Goal: Transaction & Acquisition: Purchase product/service

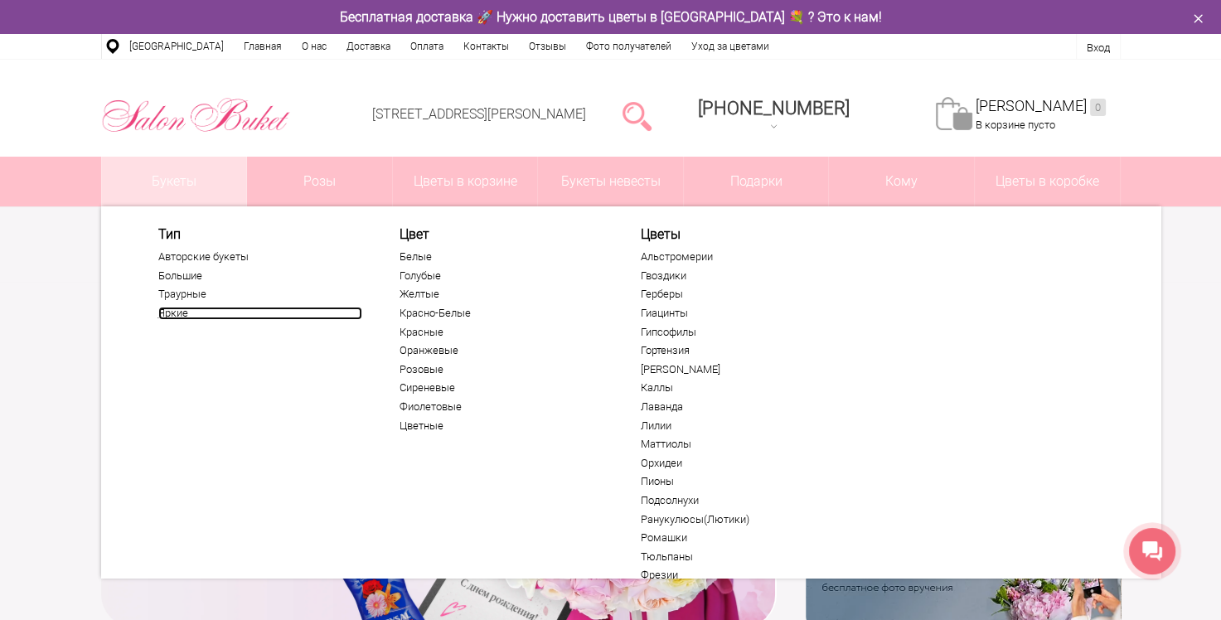
click at [175, 312] on link "Яркие" at bounding box center [260, 313] width 204 height 13
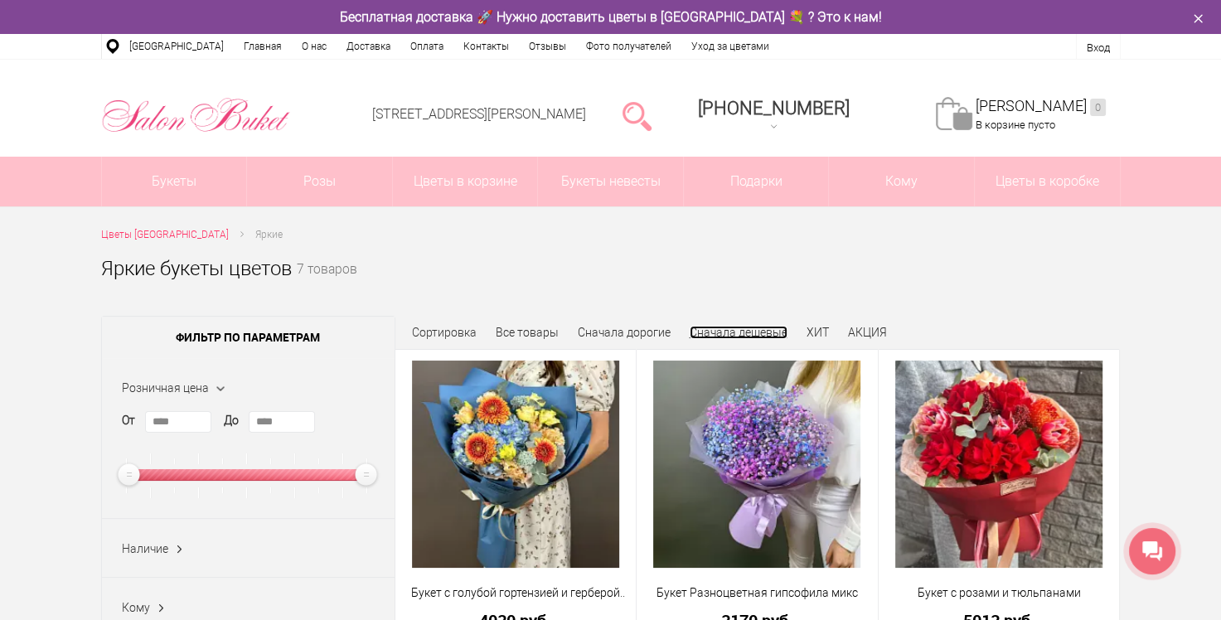
click at [733, 336] on link "Сначала дешевые" at bounding box center [739, 332] width 98 height 13
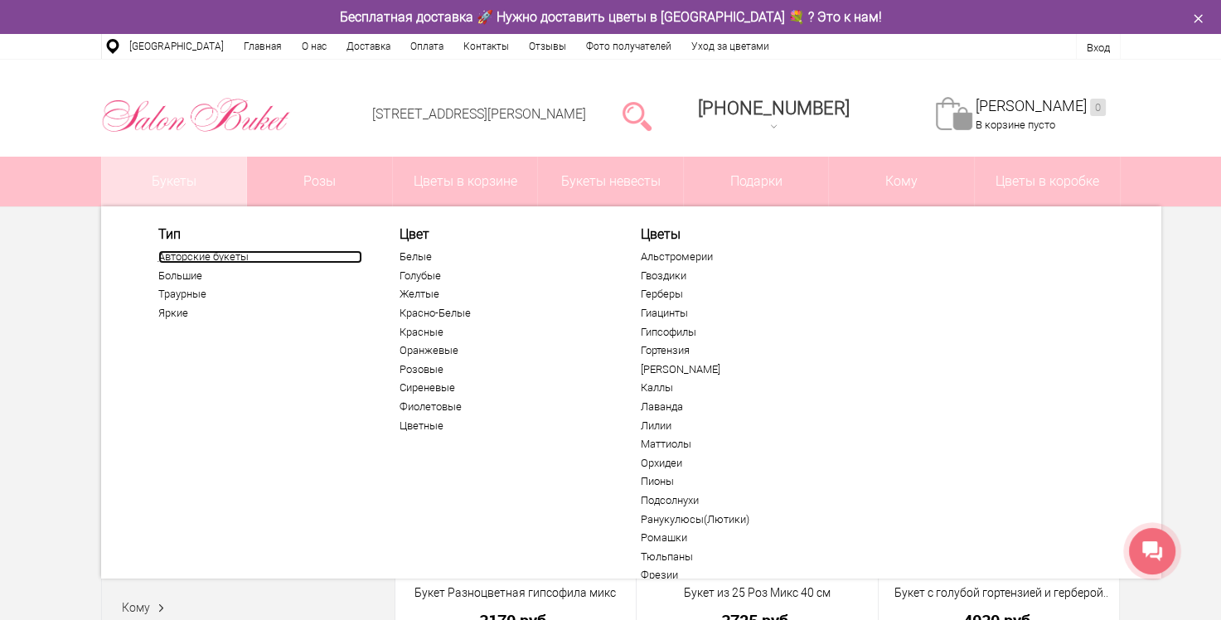
click at [200, 255] on link "Авторские букеты" at bounding box center [260, 256] width 204 height 13
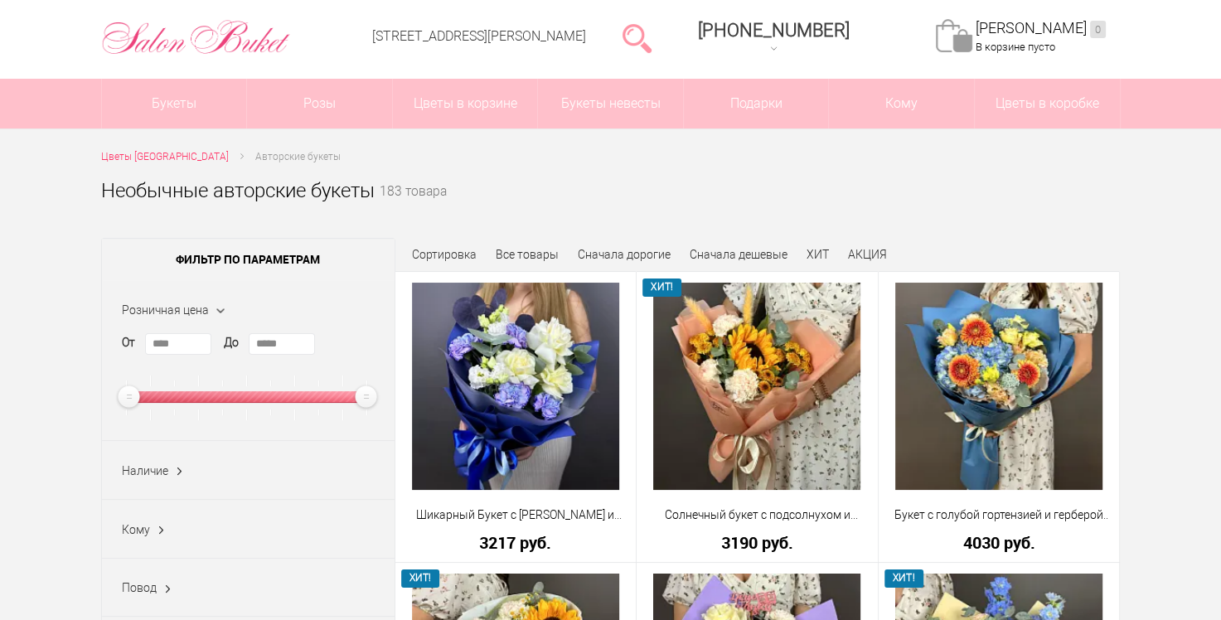
scroll to position [166, 0]
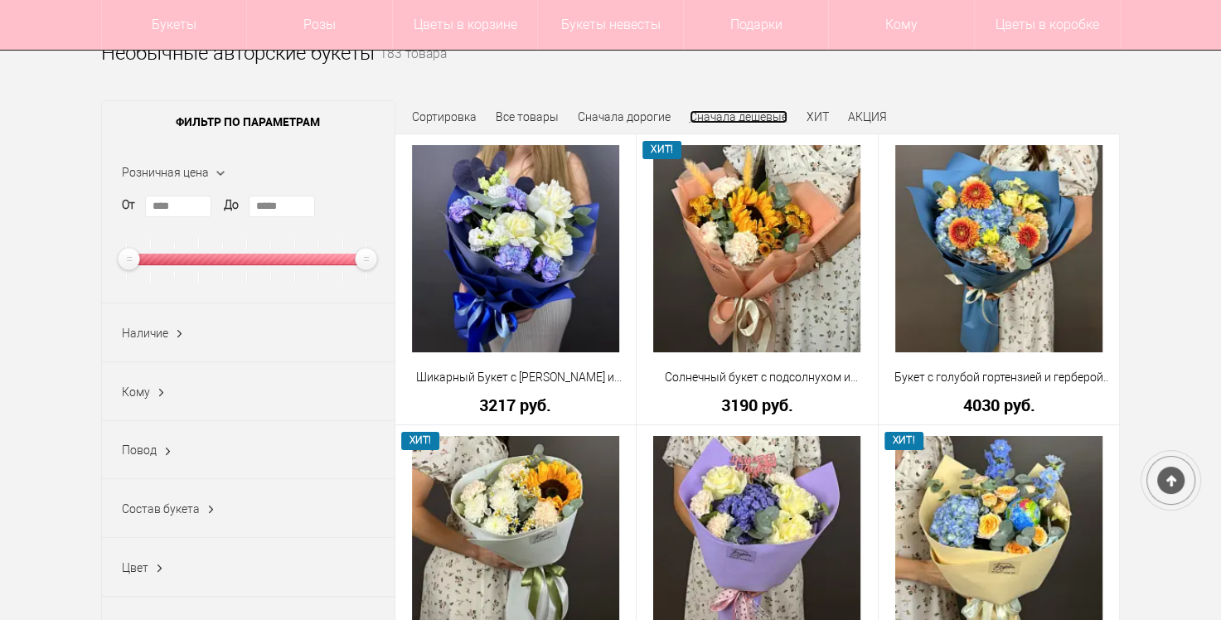
click at [729, 116] on link "Сначала дешевые" at bounding box center [739, 116] width 98 height 13
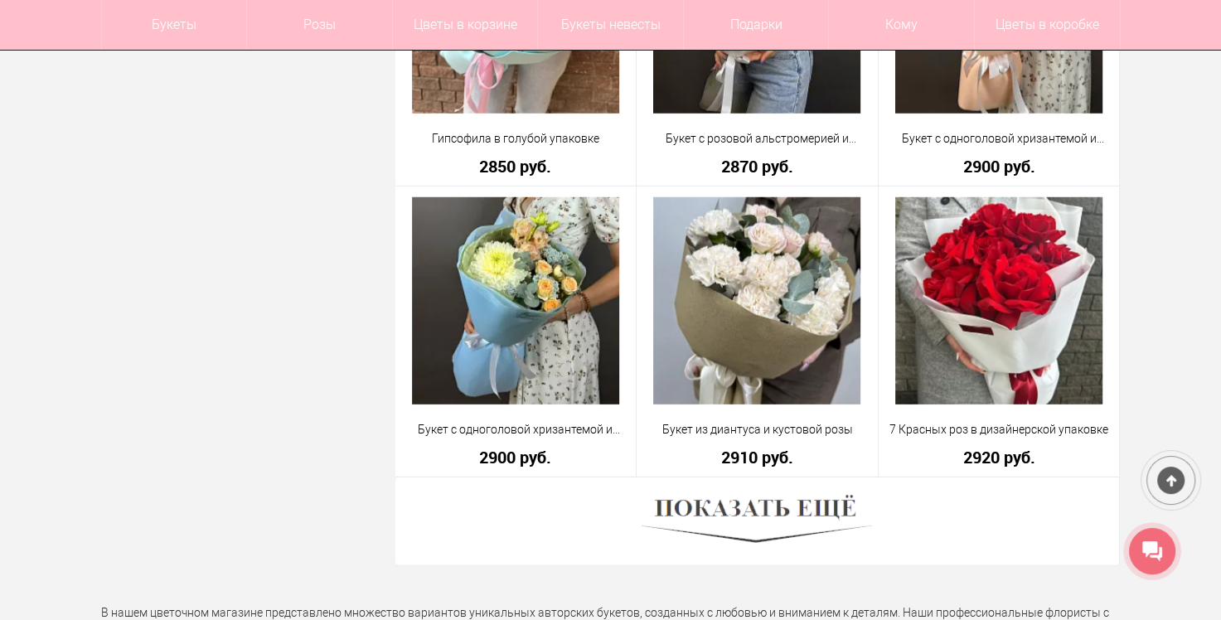
scroll to position [4642, 0]
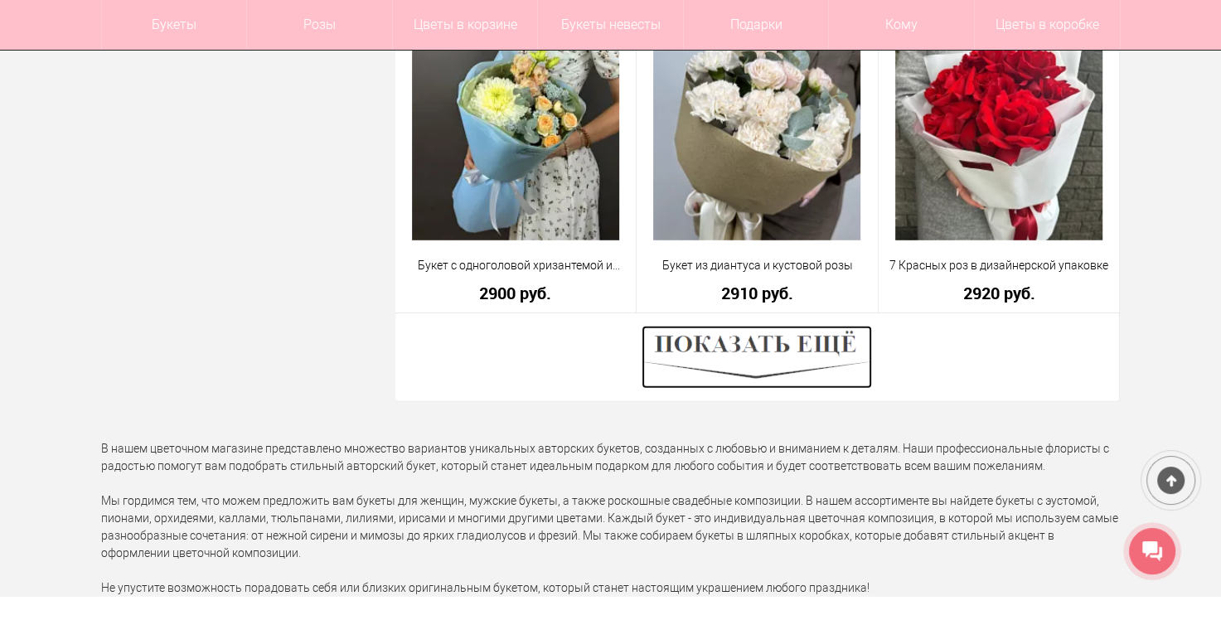
click at [755, 348] on img at bounding box center [757, 357] width 230 height 63
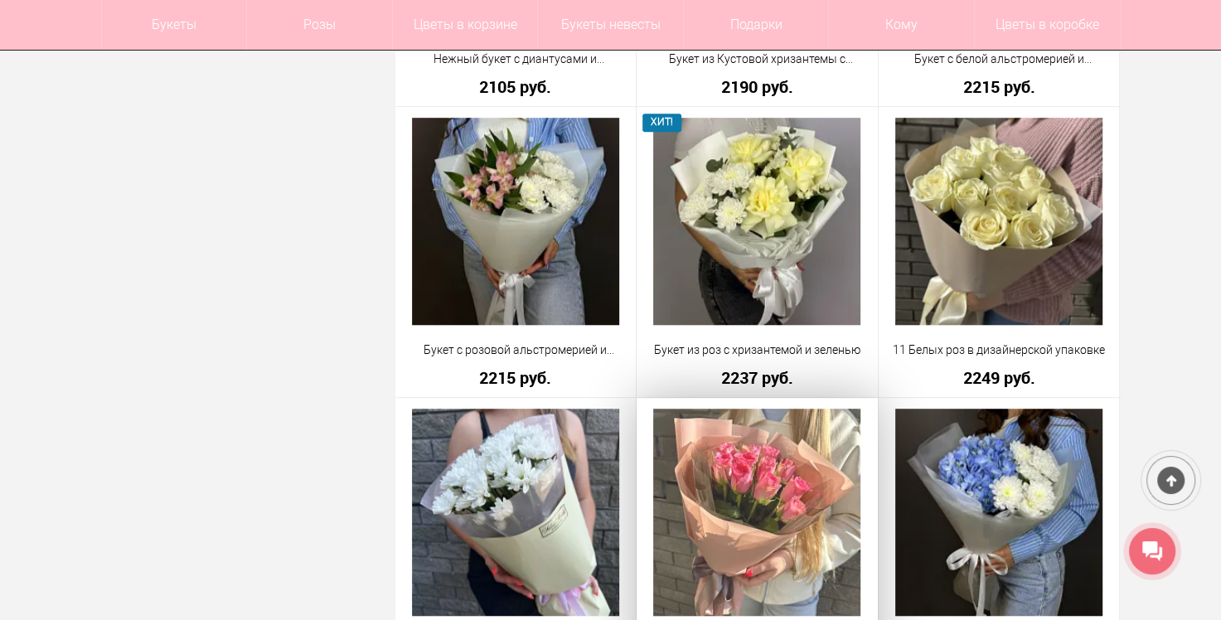
scroll to position [912, 0]
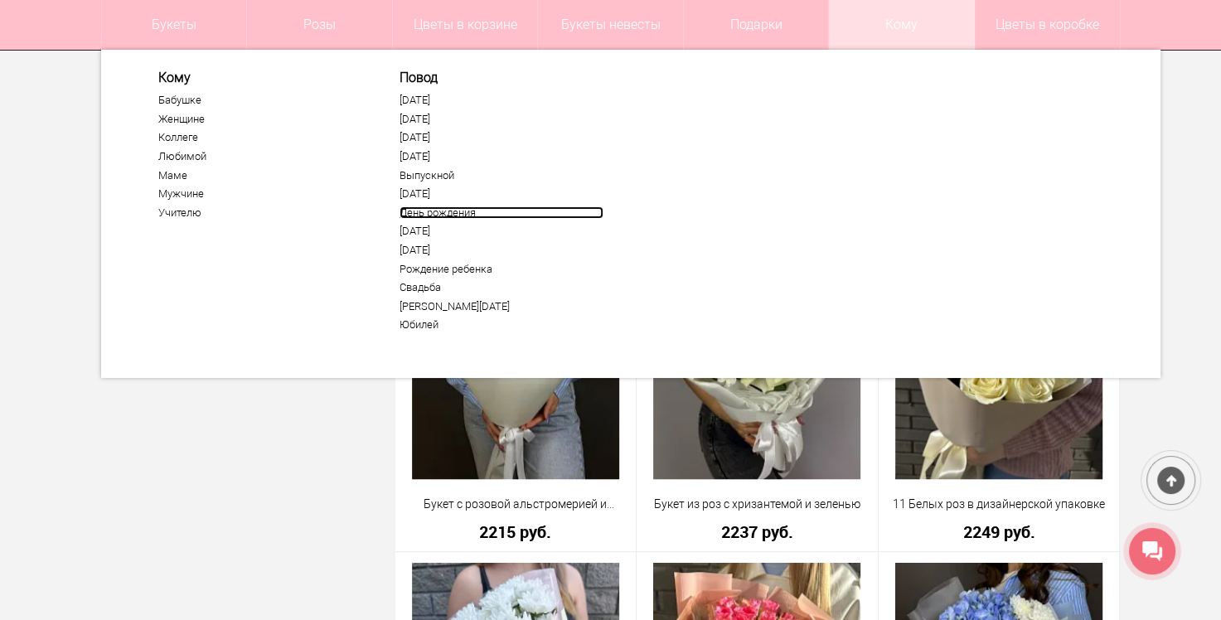
click at [446, 206] on link "День рождения" at bounding box center [502, 212] width 204 height 13
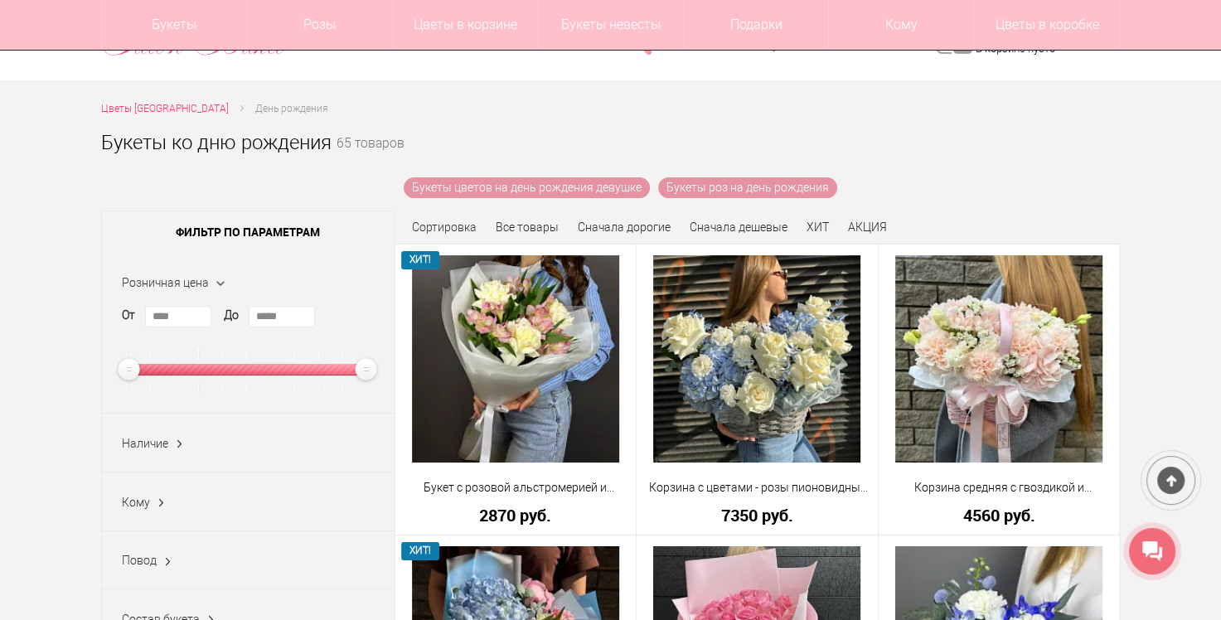
scroll to position [166, 0]
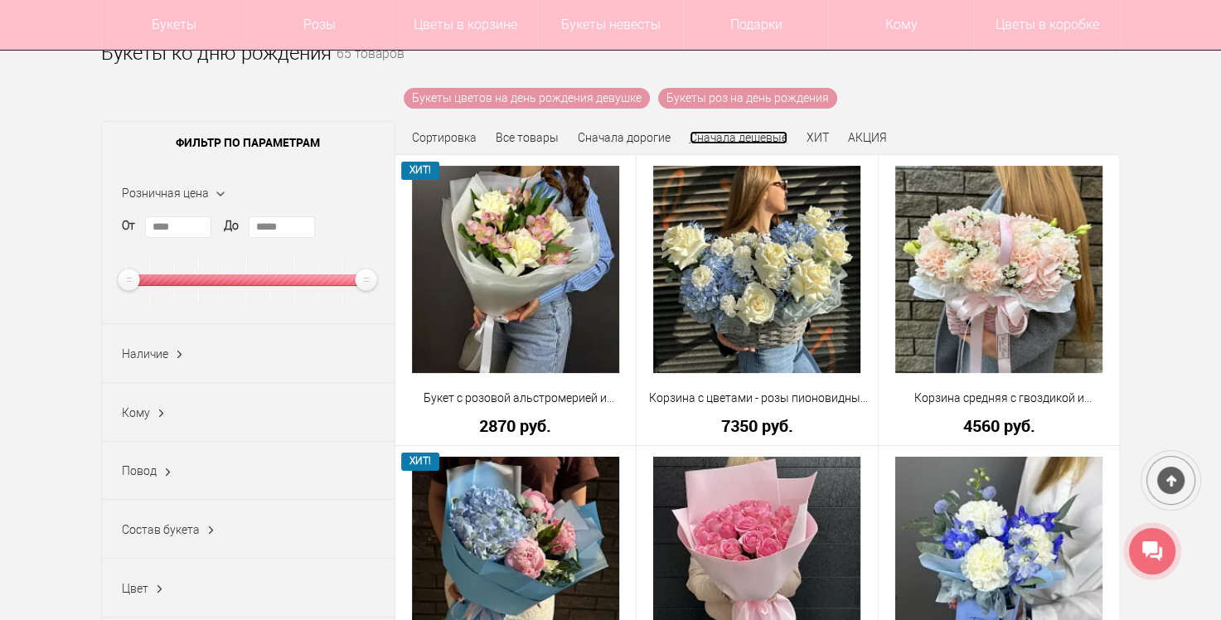
click at [760, 139] on link "Сначала дешевые" at bounding box center [739, 137] width 98 height 13
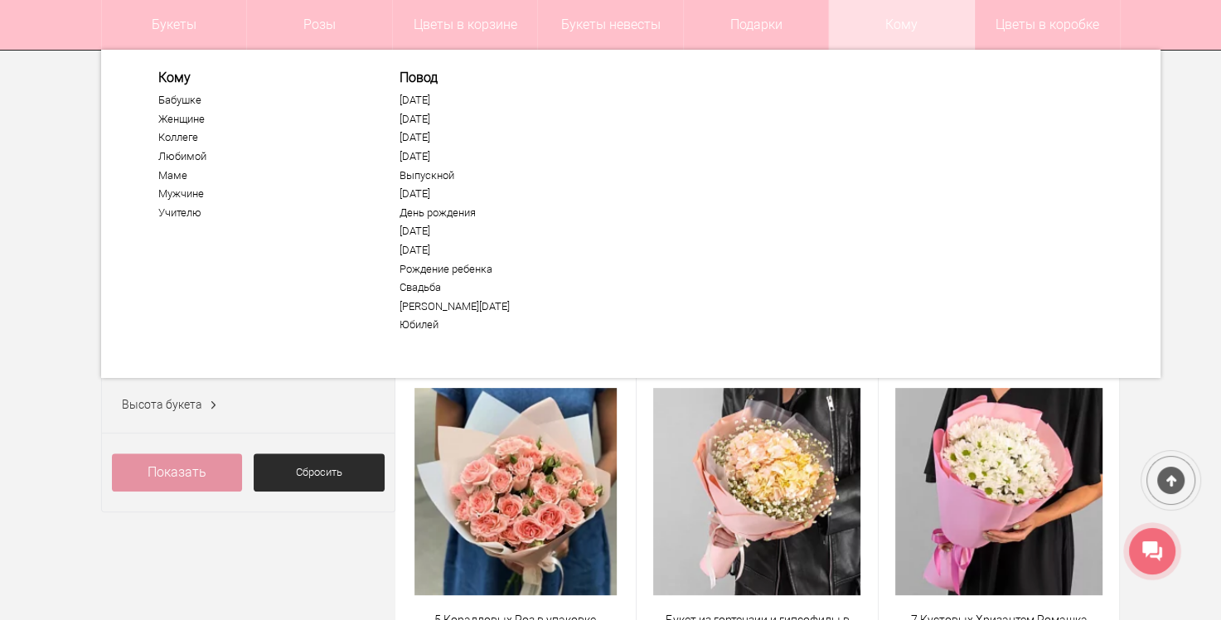
scroll to position [497, 0]
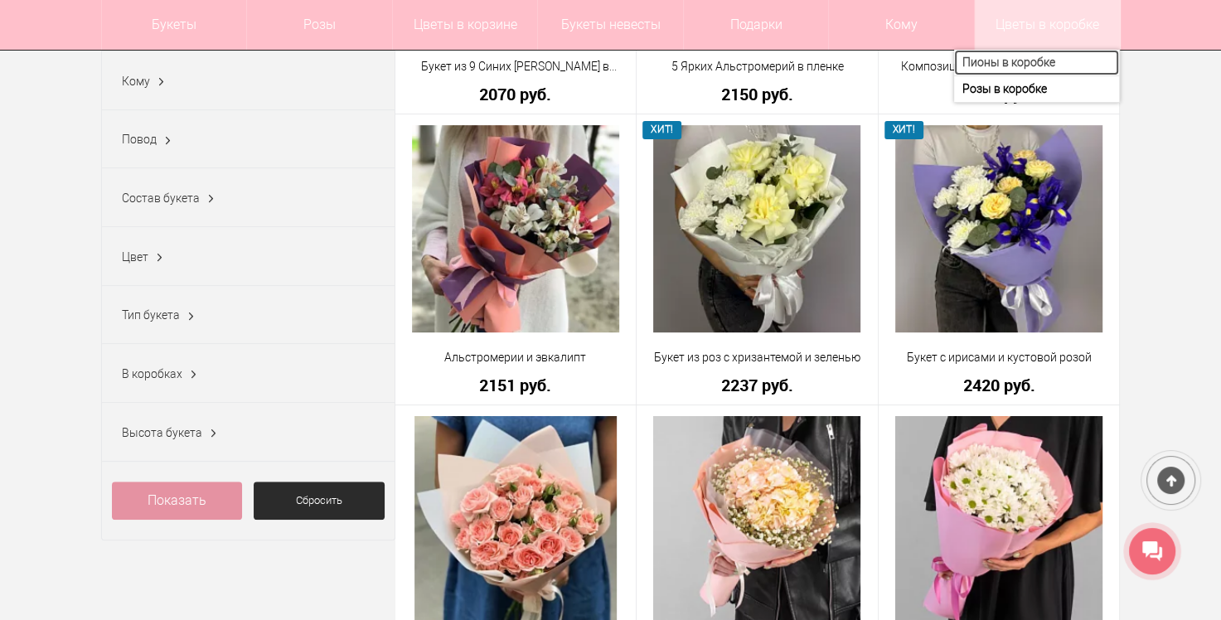
click at [1018, 69] on link "Пионы в коробке" at bounding box center [1036, 63] width 165 height 26
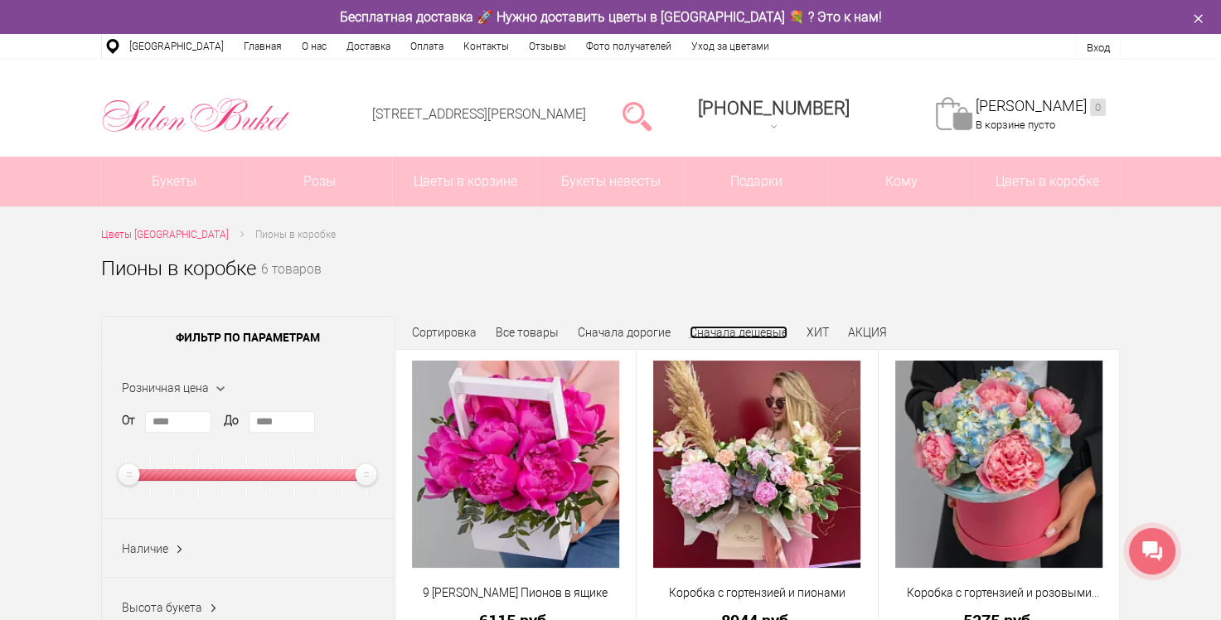
click at [714, 335] on link "Сначала дешевые" at bounding box center [739, 332] width 98 height 13
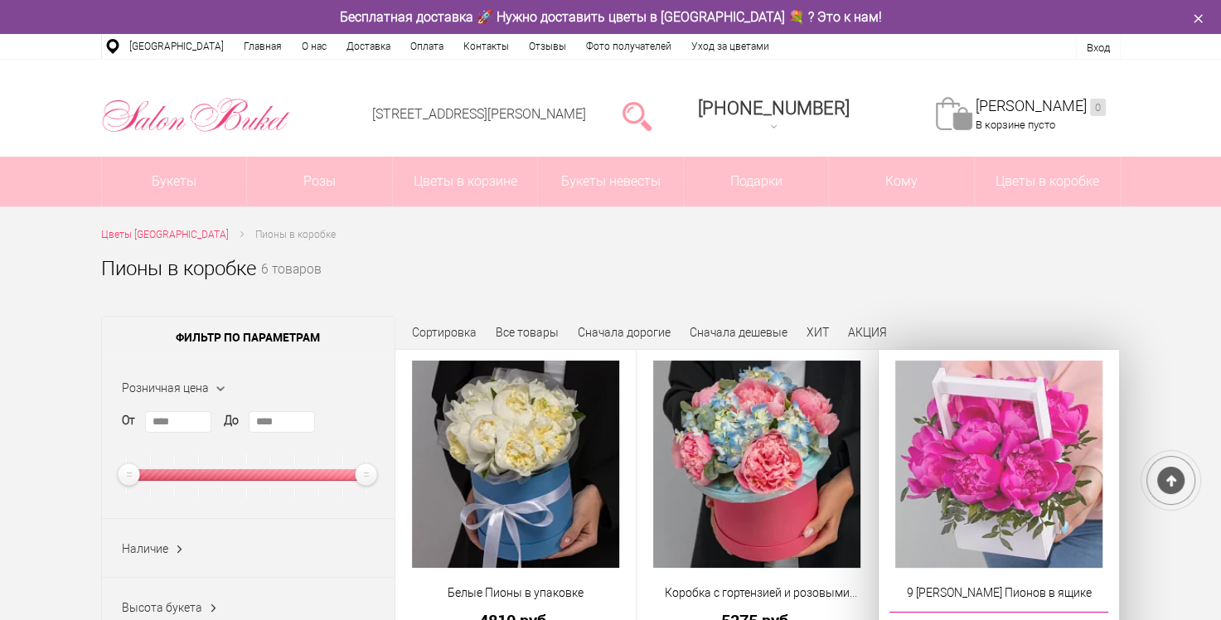
scroll to position [83, 0]
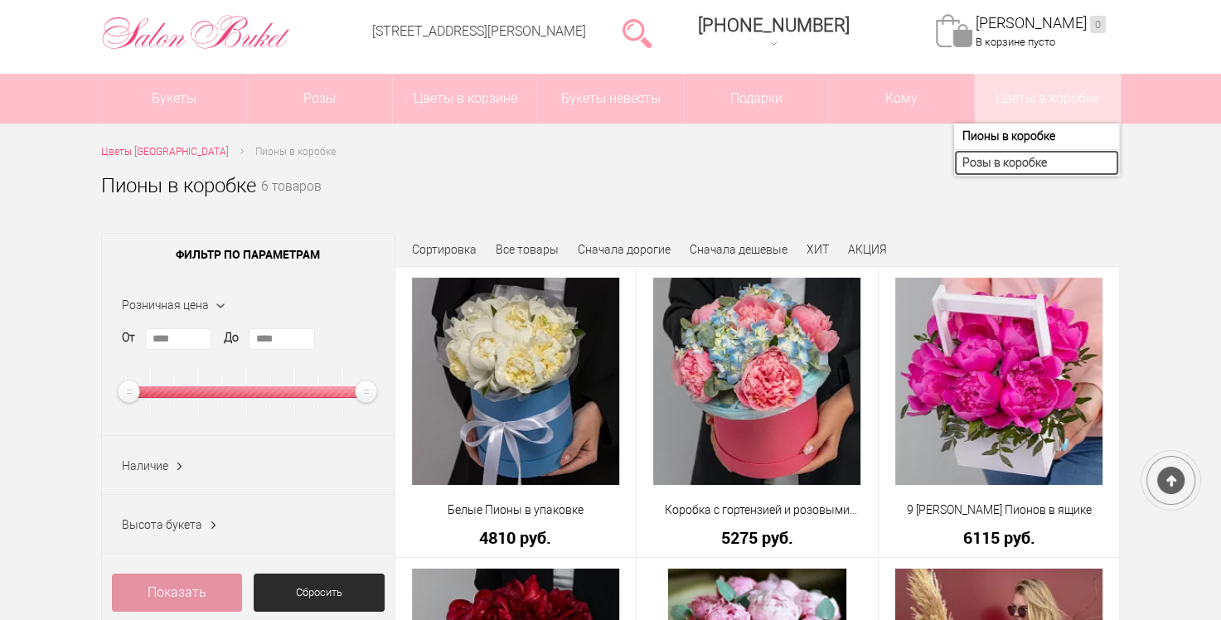
click at [1001, 159] on link "Розы в коробке" at bounding box center [1036, 163] width 165 height 26
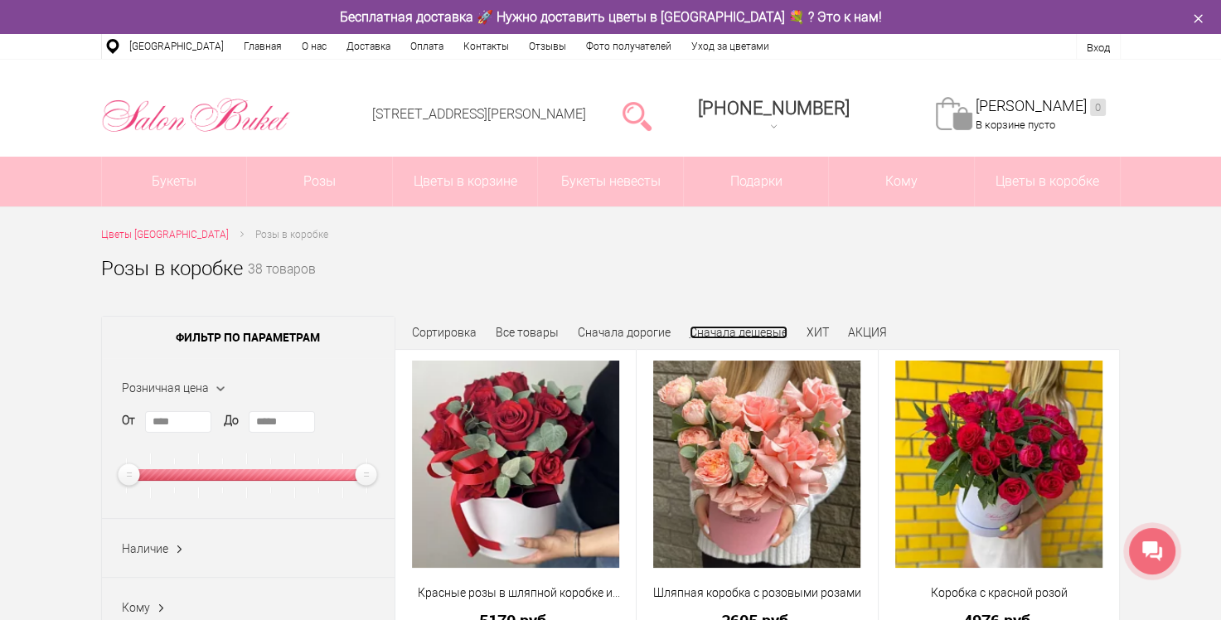
click at [722, 333] on link "Сначала дешевые" at bounding box center [739, 332] width 98 height 13
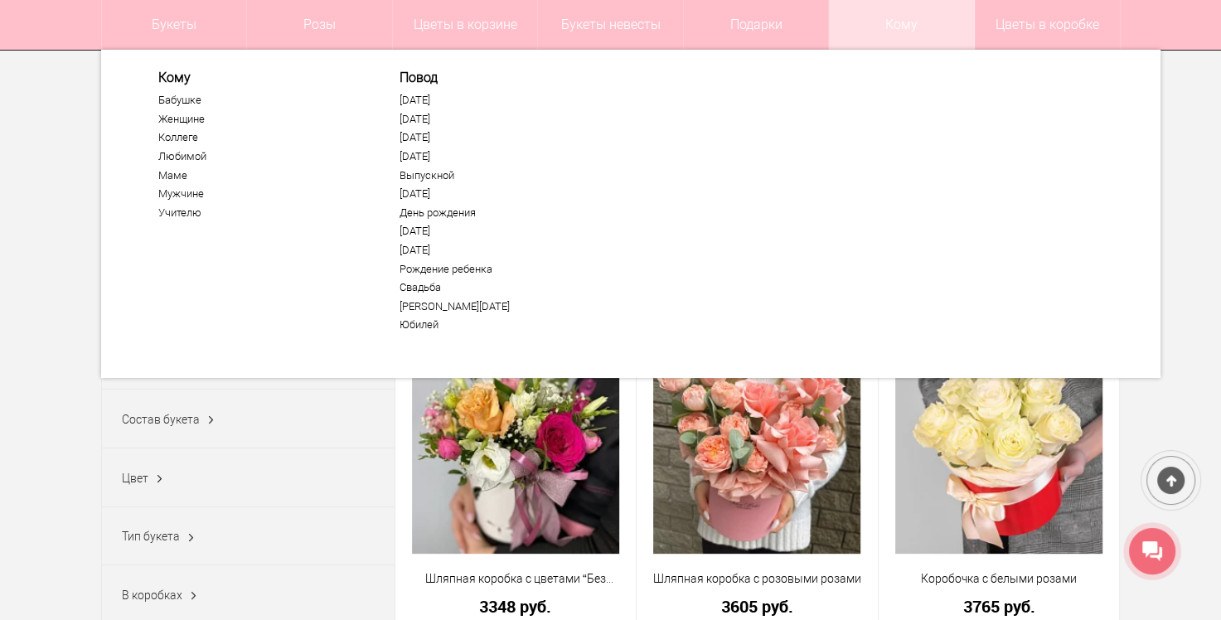
scroll to position [249, 0]
